Goal: Navigation & Orientation: Find specific page/section

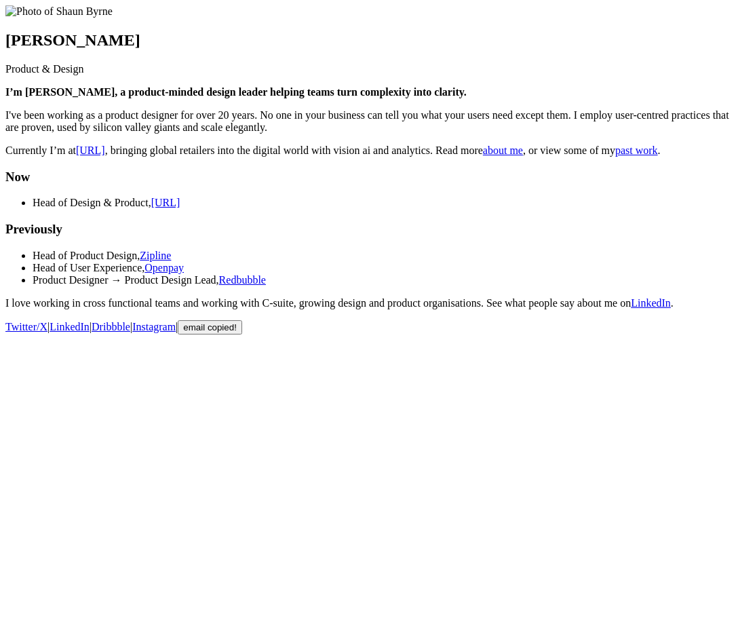
scroll to position [22, 0]
click at [237, 333] on span "copied!" at bounding box center [222, 327] width 29 height 10
click at [454, 335] on body "Shaun Byrne Product & Design I’m Shaun 👋, a product-minded design leader helpin…" at bounding box center [369, 169] width 728 height 329
click at [566, 335] on footer "Twitter/X | LinkedIn | Dribbble | Instagram | email copied!" at bounding box center [369, 327] width 728 height 14
click at [611, 309] on main "Shaun Byrne Product & Design I’m Shaun 👋, a product-minded design leader helpin…" at bounding box center [369, 157] width 728 height 304
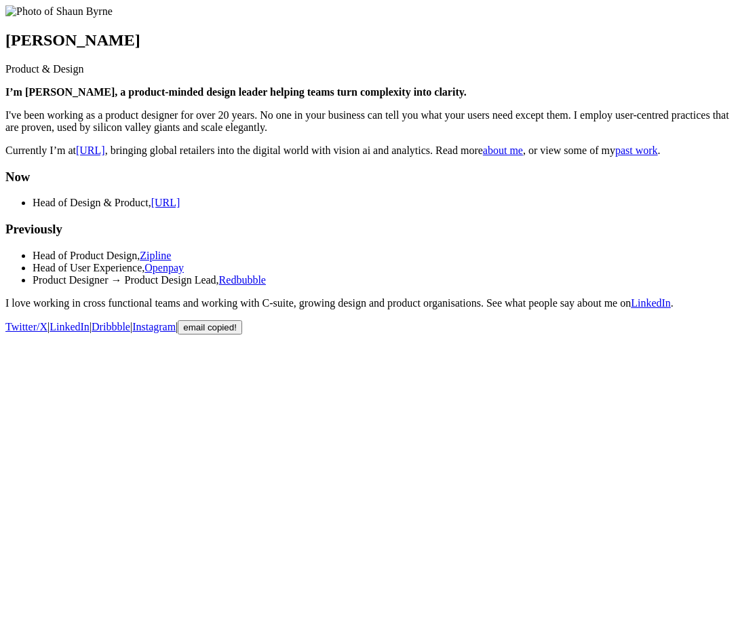
click at [574, 237] on h3 "Previously" at bounding box center [369, 229] width 728 height 15
click at [237, 333] on span "copied!" at bounding box center [222, 327] width 29 height 10
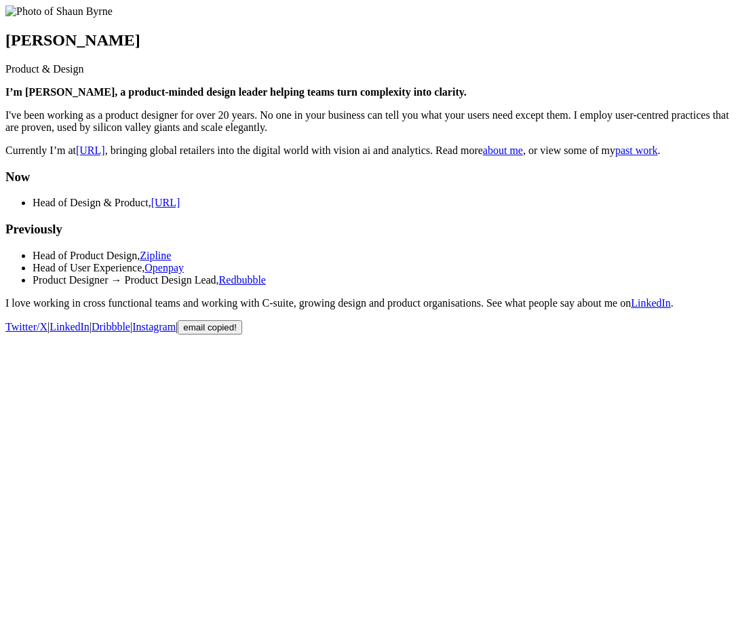
click at [610, 345] on html "Shaun Byrne Product & Design I’m Shaun 👋, a product-minded design leader helpin…" at bounding box center [369, 172] width 738 height 345
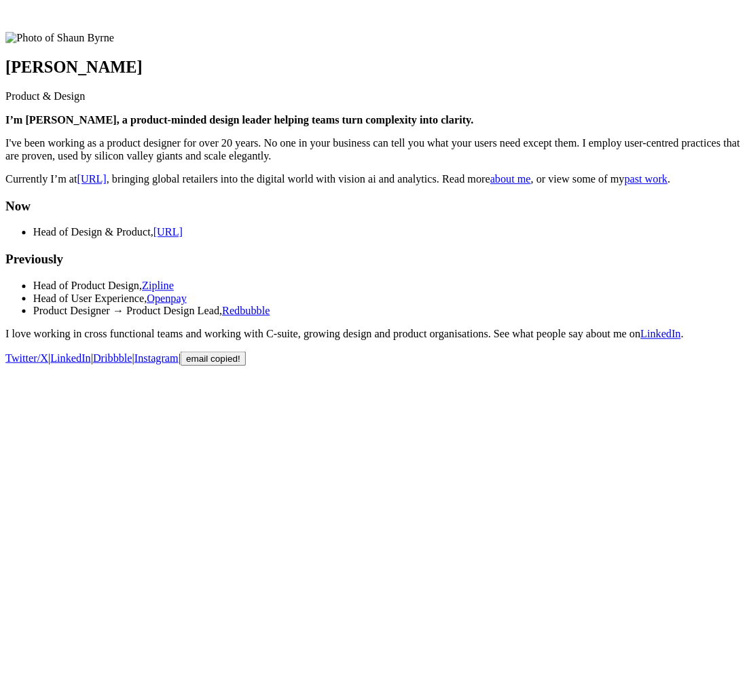
scroll to position [0, 0]
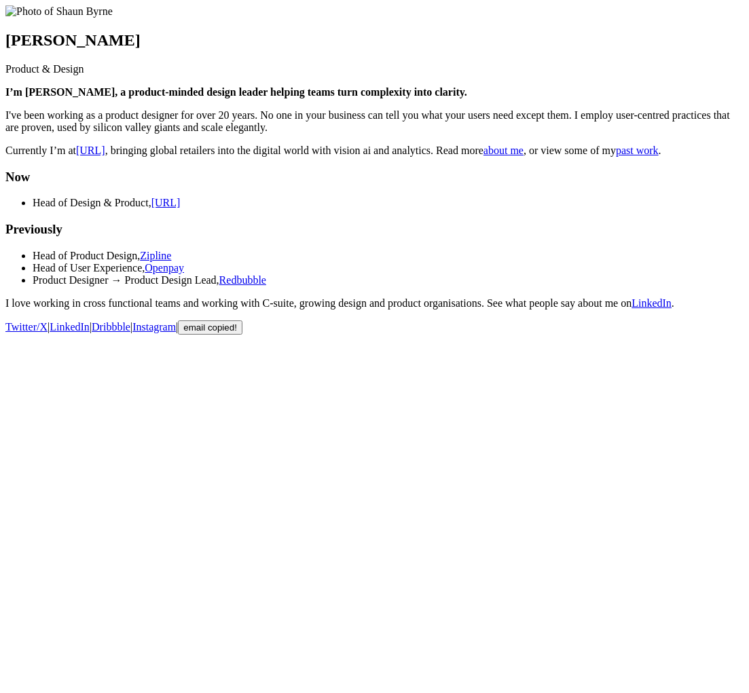
click at [493, 345] on html "Shaun Byrne Product & Design I’m Shaun 👋, a product-minded design leader helpin…" at bounding box center [374, 172] width 749 height 345
click at [237, 333] on span "copied!" at bounding box center [222, 327] width 29 height 10
click at [553, 345] on html "[PERSON_NAME] Product & Design I’m [PERSON_NAME], a product-minded design leade…" at bounding box center [374, 172] width 749 height 345
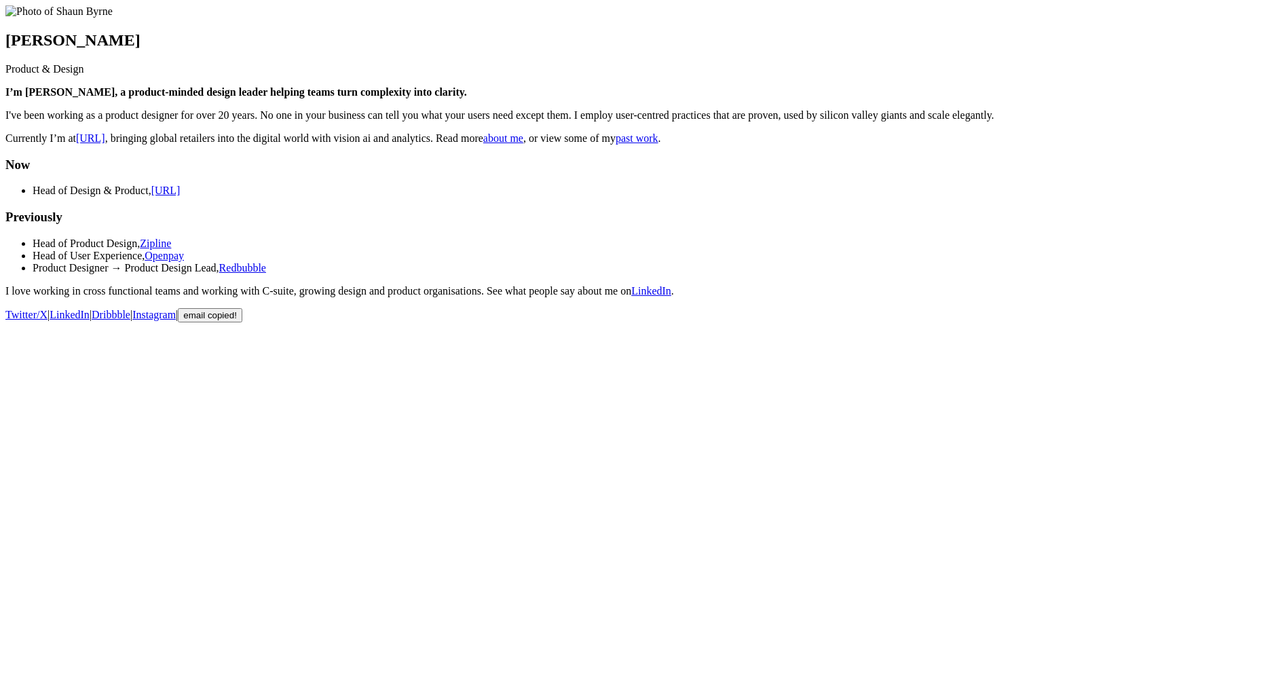
click at [748, 248] on main "[PERSON_NAME] Product & Design I’m [PERSON_NAME], a product-minded design leade…" at bounding box center [636, 151] width 1263 height 292
